Goal: Check status: Check status

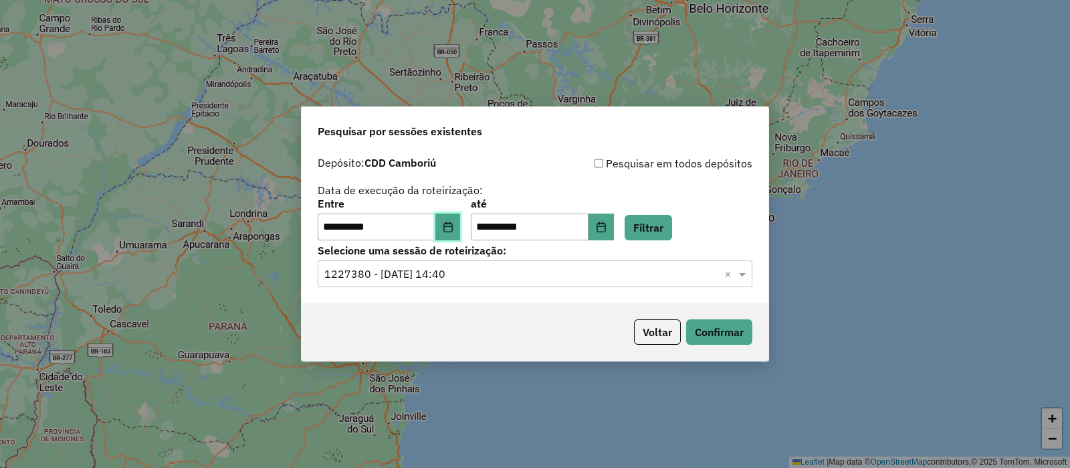
click at [461, 229] on button "Choose Date" at bounding box center [447, 226] width 25 height 27
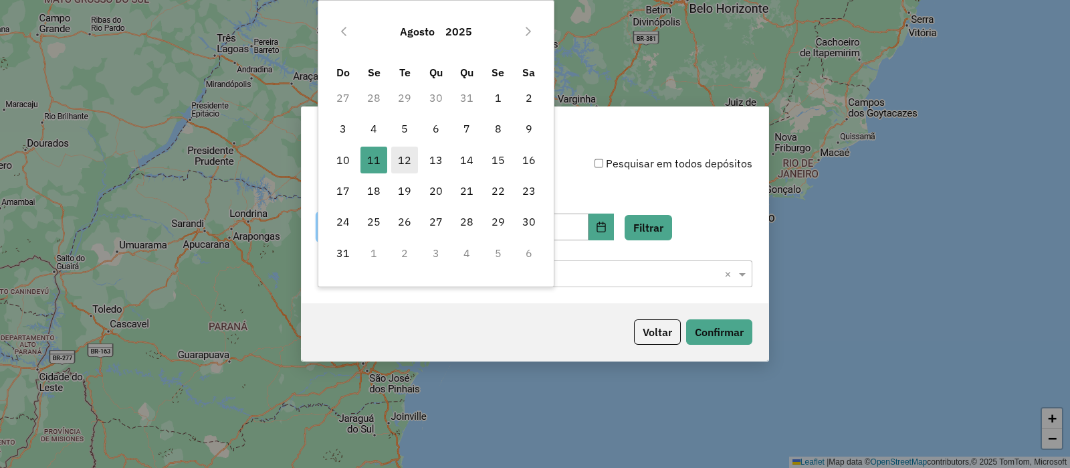
click at [407, 162] on span "12" at bounding box center [404, 159] width 27 height 27
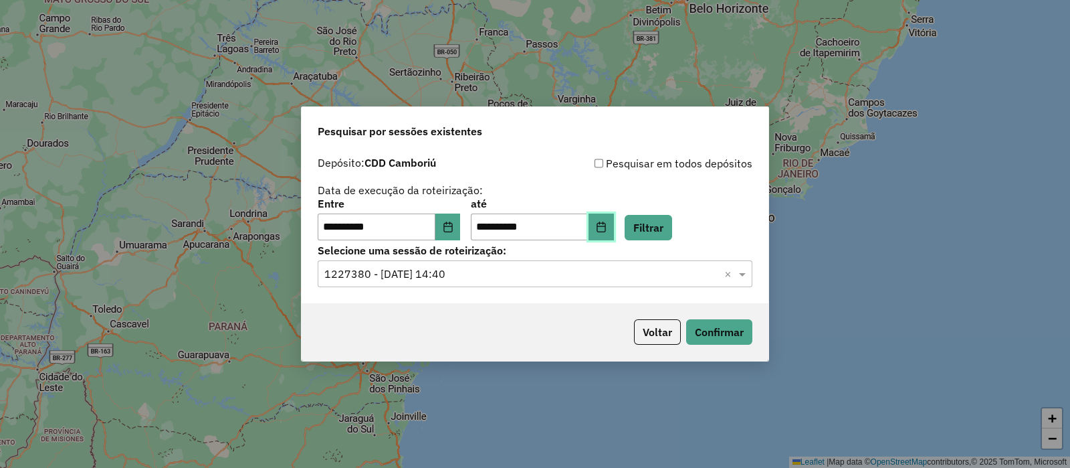
click at [607, 225] on icon "Choose Date" at bounding box center [601, 226] width 11 height 11
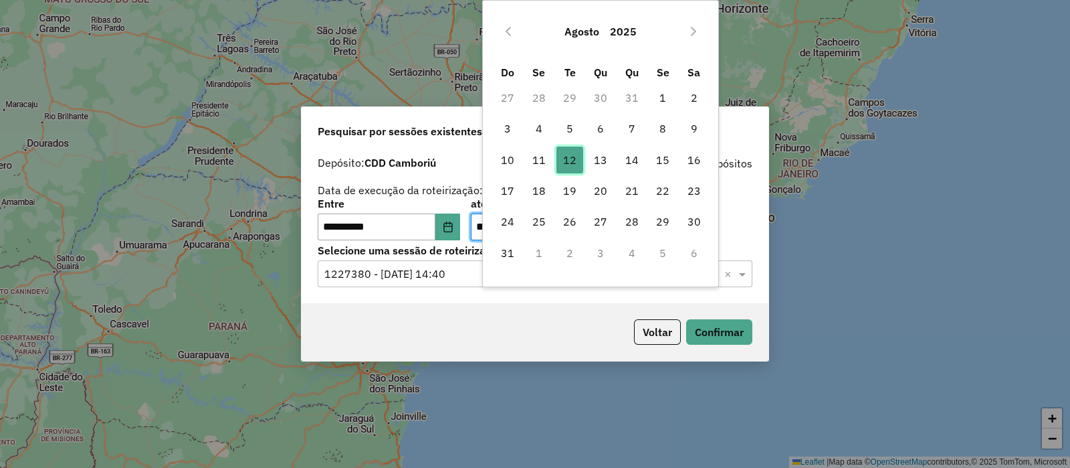
drag, startPoint x: 577, startPoint y: 159, endPoint x: 600, endPoint y: 217, distance: 62.5
click at [577, 159] on span "12" at bounding box center [570, 159] width 27 height 27
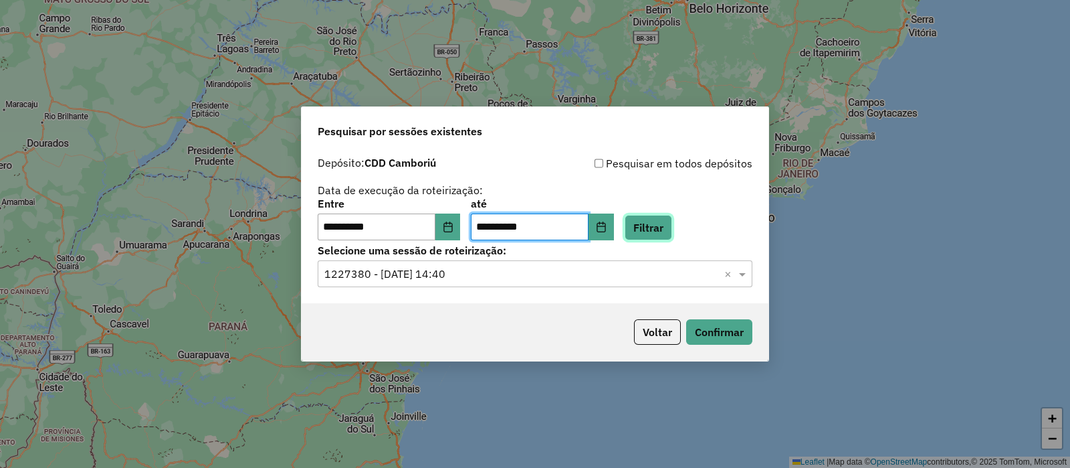
click at [662, 232] on button "Filtrar" at bounding box center [648, 227] width 47 height 25
click at [534, 272] on input "text" at bounding box center [521, 274] width 395 height 16
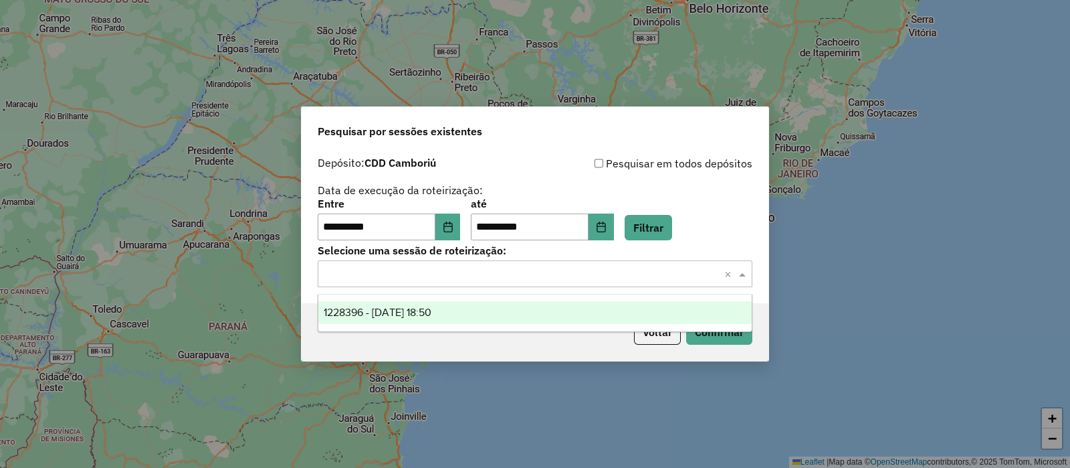
click at [454, 318] on div "1228396 - 12/08/2025 18:50" at bounding box center [534, 312] width 433 height 23
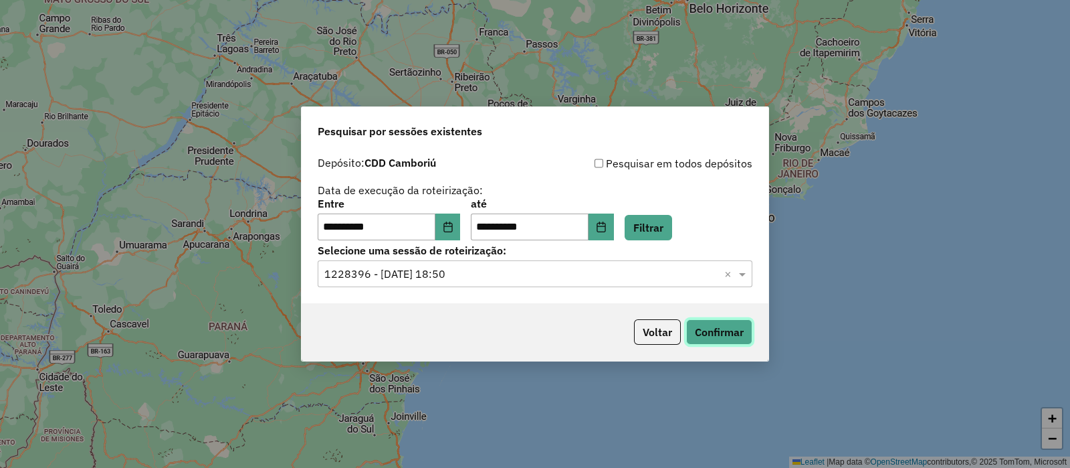
click at [712, 338] on button "Confirmar" at bounding box center [719, 331] width 66 height 25
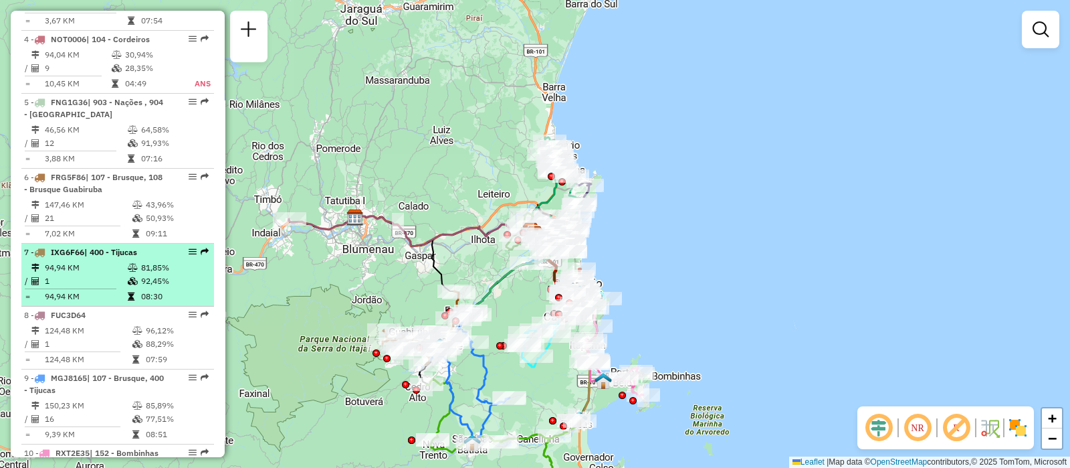
scroll to position [677, 0]
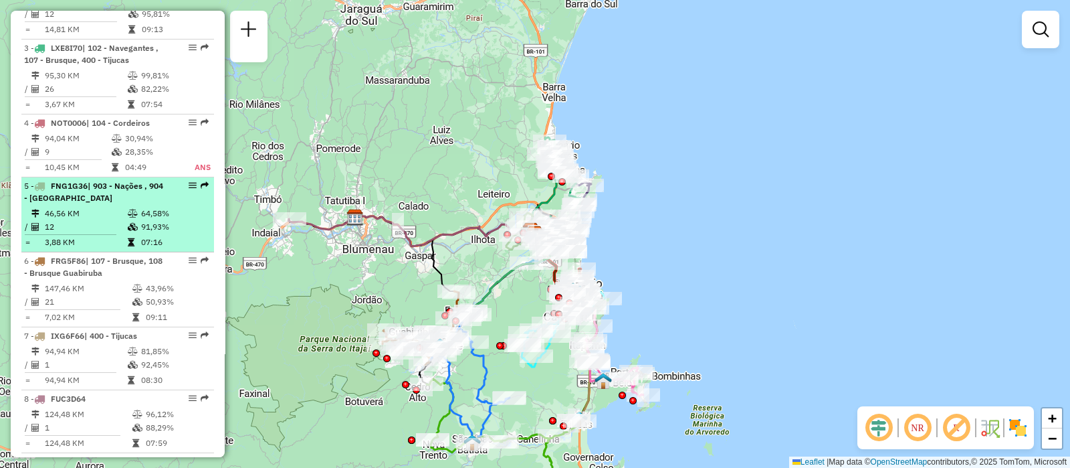
click at [102, 192] on span "| 903 - Nações , 904 - [GEOGRAPHIC_DATA]" at bounding box center [93, 192] width 139 height 22
select select "**********"
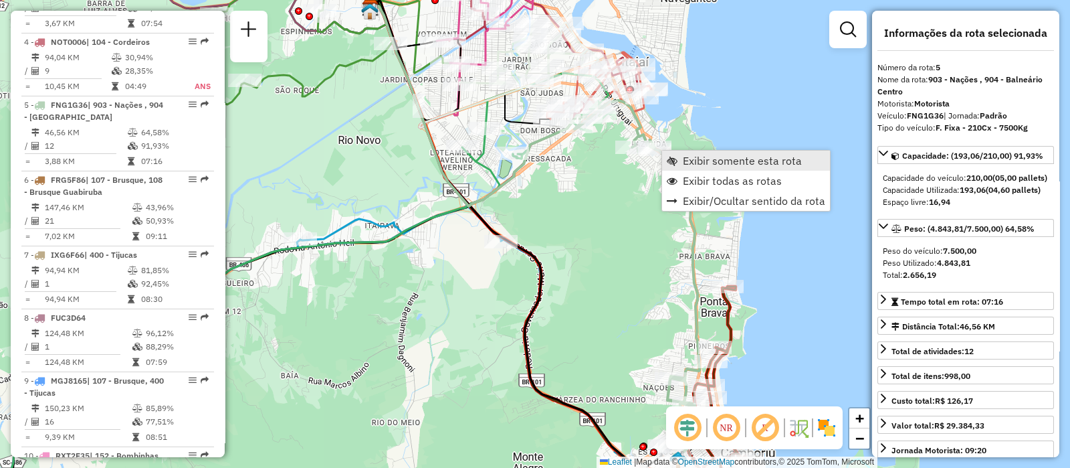
scroll to position [841, 0]
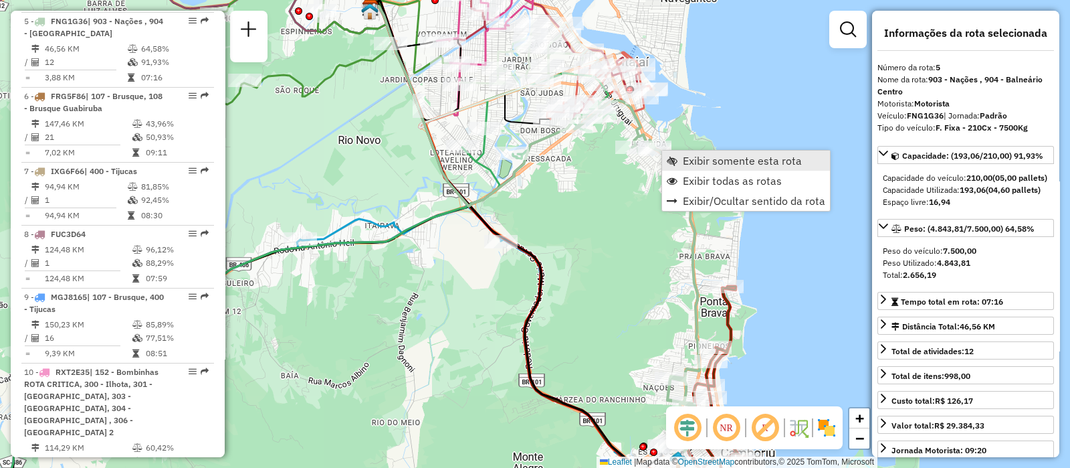
click at [706, 166] on span "Exibir somente esta rota" at bounding box center [742, 160] width 119 height 11
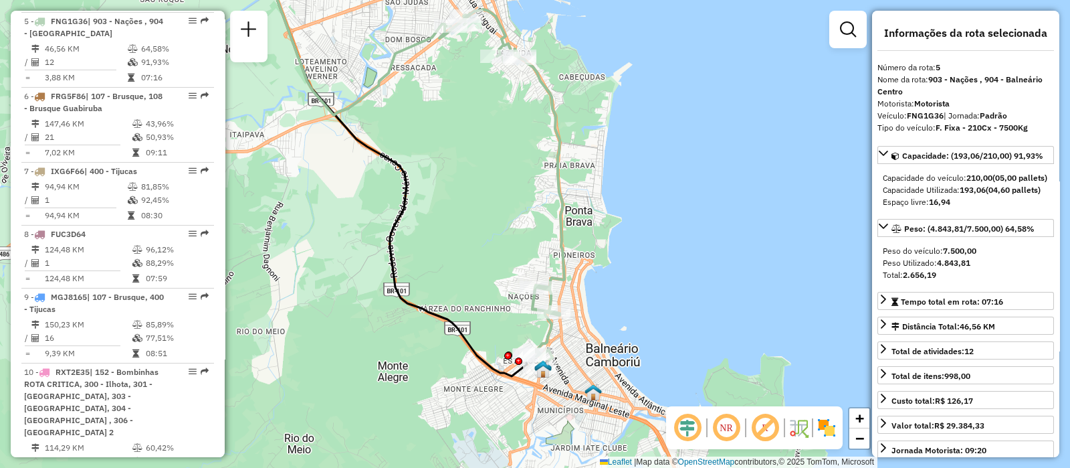
drag, startPoint x: 567, startPoint y: 223, endPoint x: 492, endPoint y: 161, distance: 97.4
click at [492, 161] on div "Janela de atendimento Grade de atendimento Capacidade Transportadoras Veículos …" at bounding box center [535, 234] width 1070 height 468
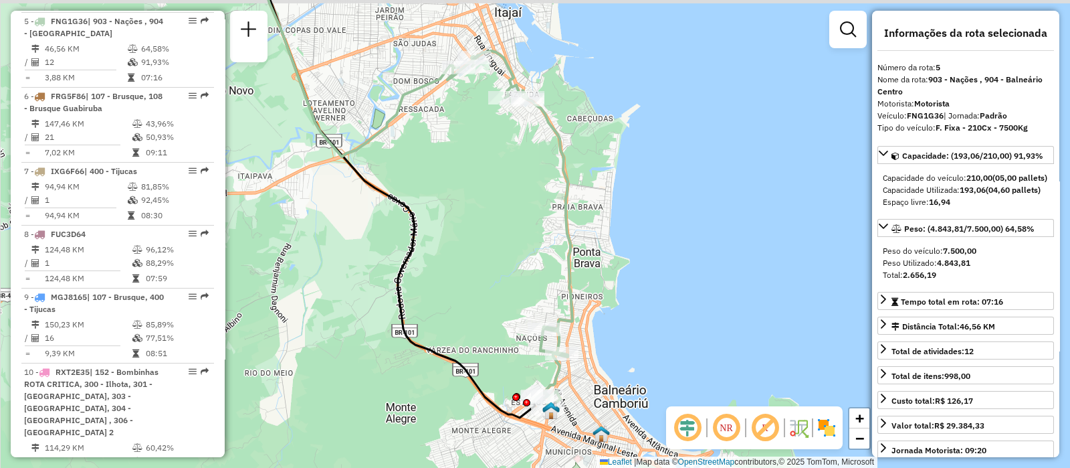
drag, startPoint x: 512, startPoint y: 268, endPoint x: 518, endPoint y: 291, distance: 24.2
click at [518, 291] on div "Janela de atendimento Grade de atendimento Capacidade Transportadoras Veículos …" at bounding box center [535, 234] width 1070 height 468
